Goal: Book appointment/travel/reservation

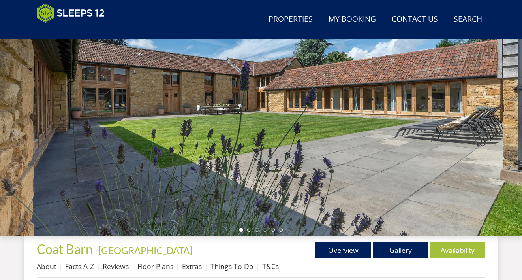
scroll to position [102, 0]
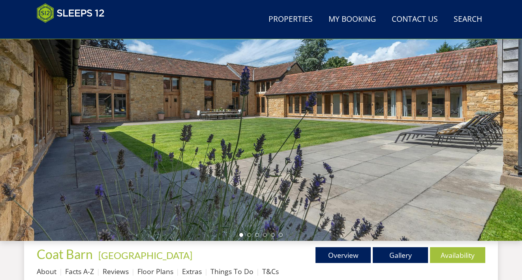
click at [354, 143] on div at bounding box center [261, 102] width 522 height 277
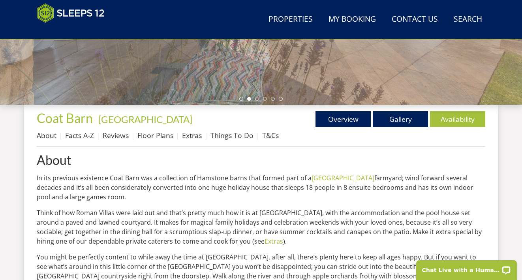
scroll to position [366, 0]
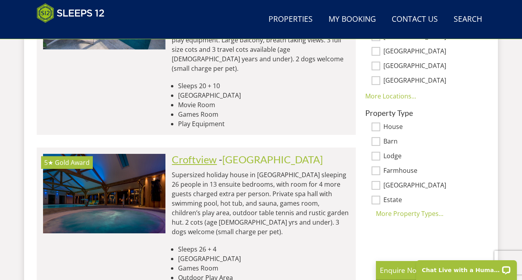
click at [204, 153] on link "Croftview" at bounding box center [194, 159] width 45 height 12
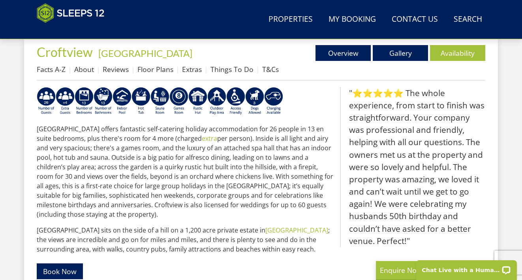
scroll to position [304, 0]
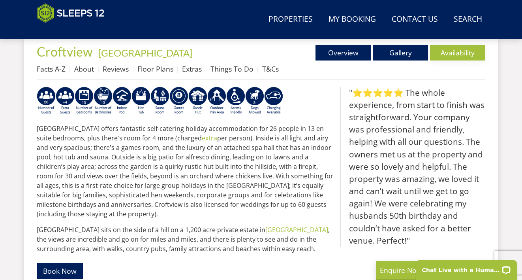
click at [445, 55] on link "Availability" at bounding box center [457, 53] width 55 height 16
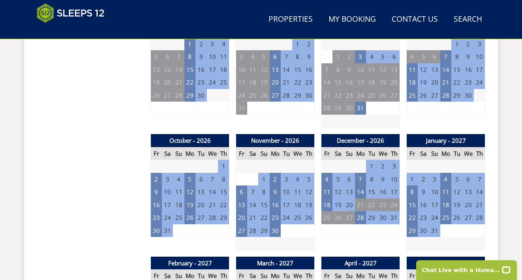
scroll to position [625, 0]
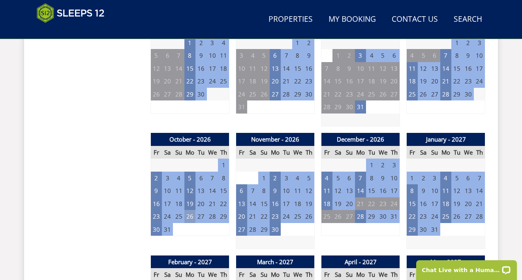
click at [191, 210] on td "26" at bounding box center [190, 216] width 11 height 13
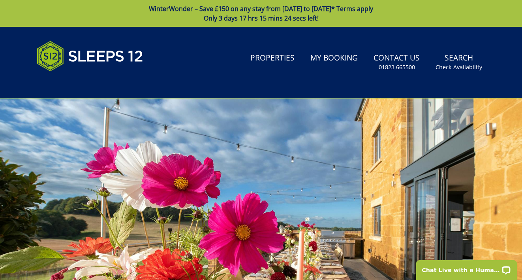
scroll to position [0, 0]
